Goal: Task Accomplishment & Management: Complete application form

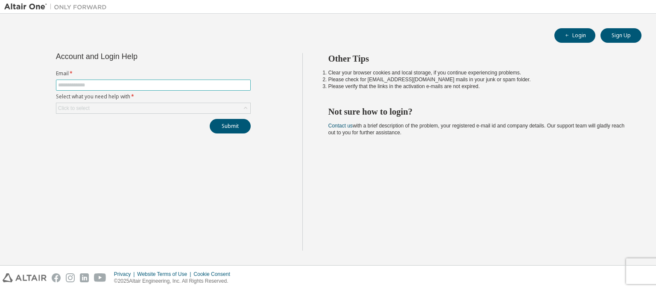
click at [155, 85] on input "text" at bounding box center [153, 85] width 190 height 7
type input "**********"
click at [246, 110] on icon at bounding box center [245, 108] width 9 height 9
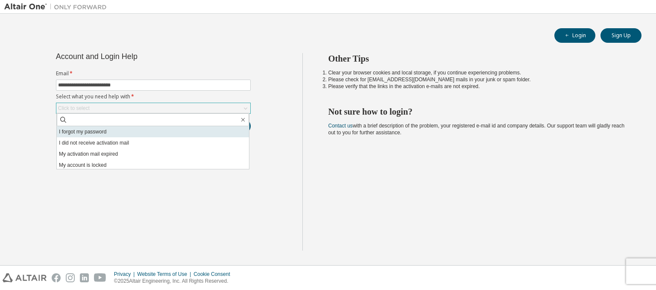
click at [183, 130] on li "I forgot my password" at bounding box center [153, 131] width 192 height 11
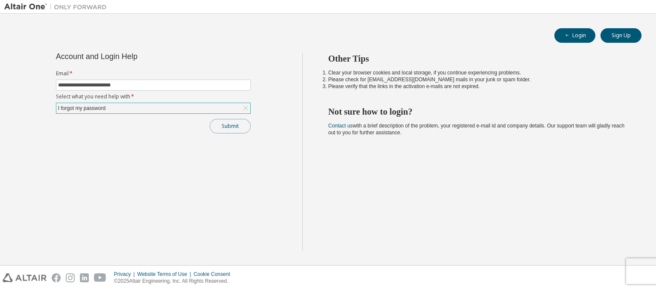
click at [224, 126] on button "Submit" at bounding box center [230, 126] width 41 height 15
click at [222, 125] on button "Submit" at bounding box center [230, 126] width 41 height 15
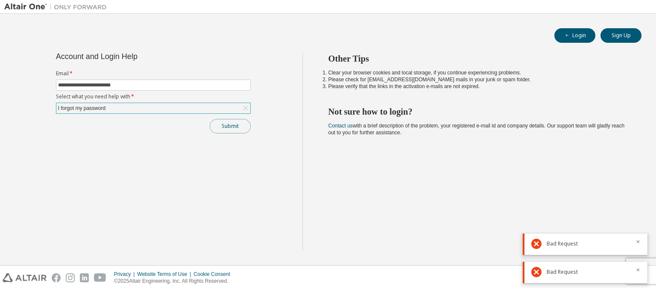
click at [224, 124] on button "Submit" at bounding box center [230, 126] width 41 height 15
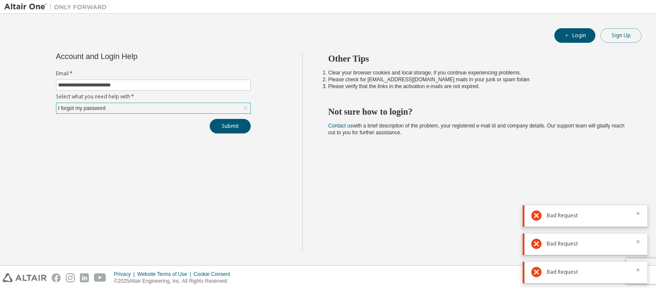
click at [618, 36] on button "Sign Up" at bounding box center [621, 35] width 41 height 15
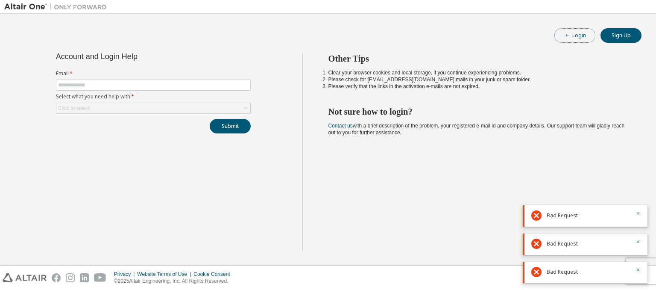
click at [560, 34] on button "Login" at bounding box center [574, 35] width 41 height 15
